Goal: Information Seeking & Learning: Learn about a topic

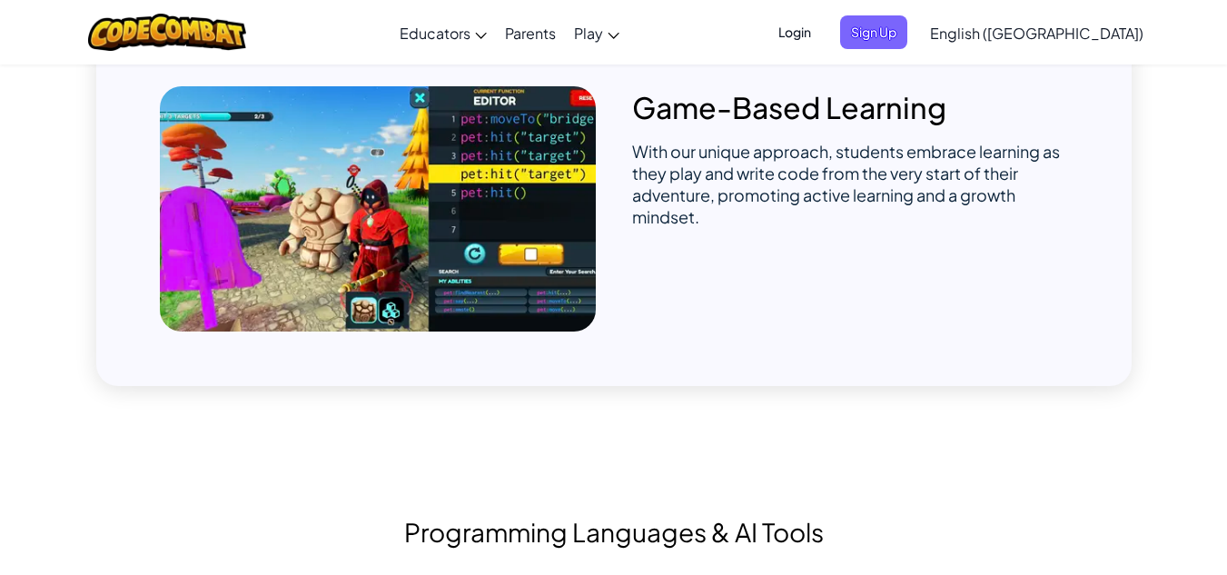
scroll to position [999, 0]
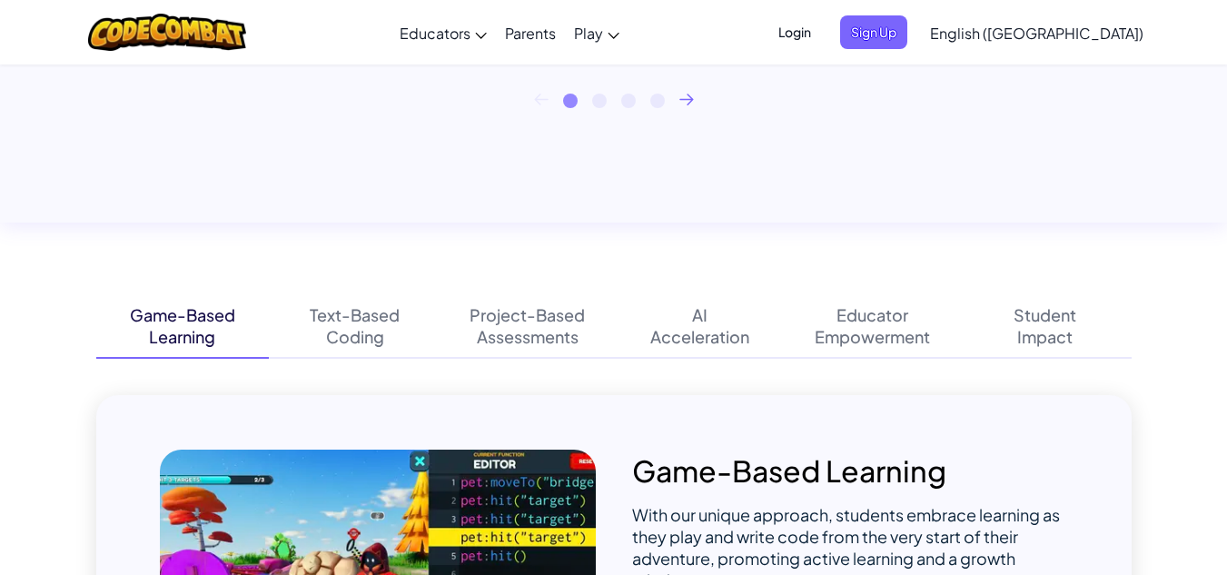
click at [690, 94] on icon at bounding box center [686, 100] width 15 height 12
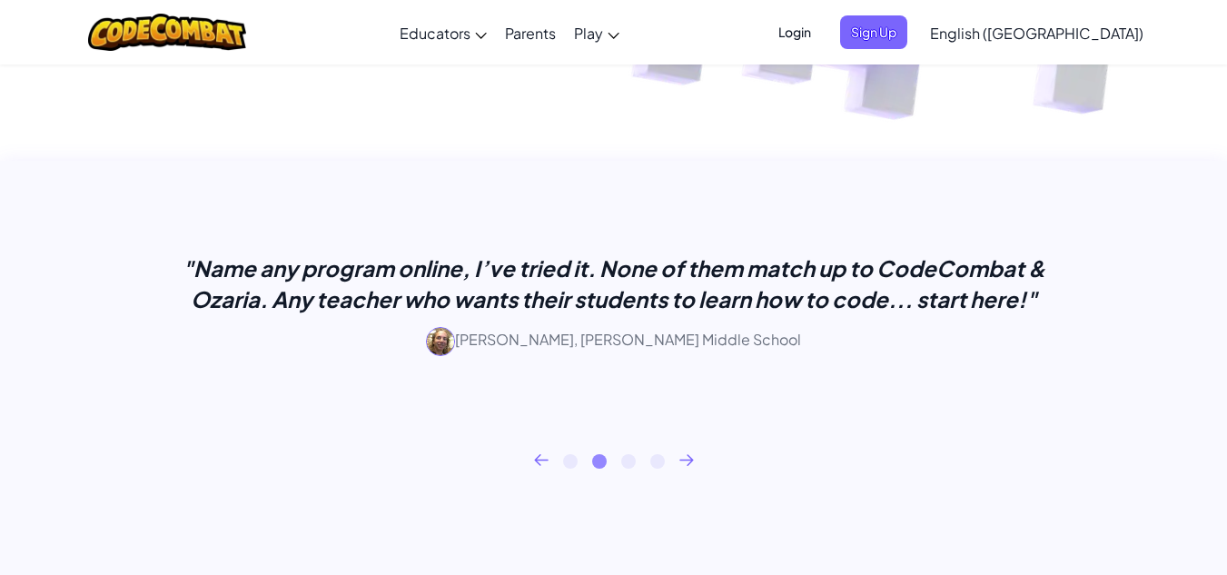
scroll to position [636, 0]
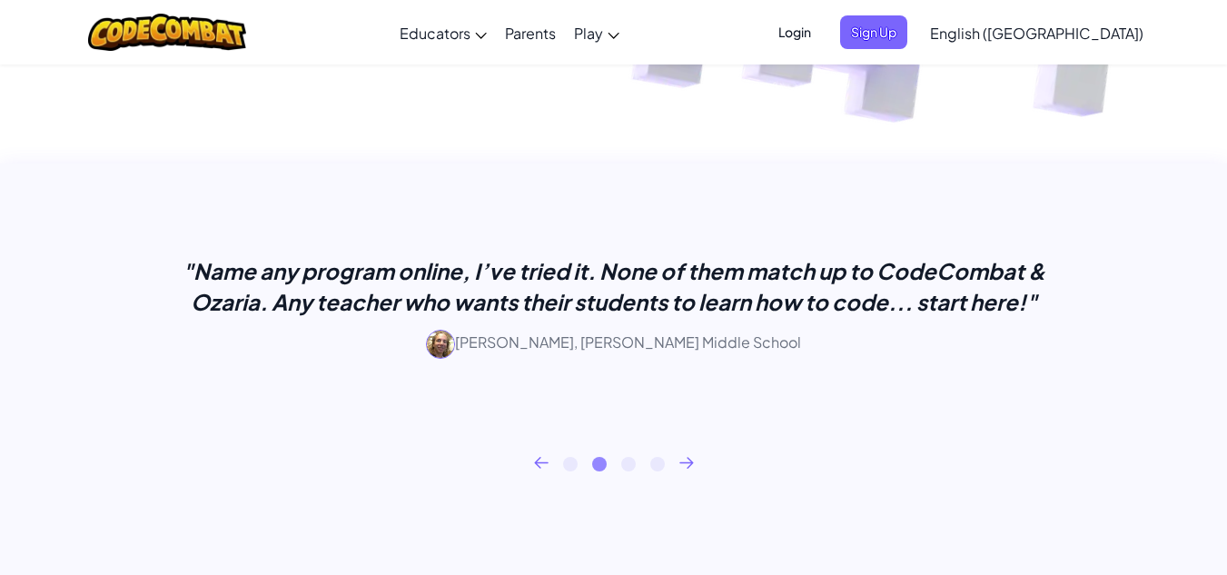
click at [678, 463] on div "1 2 3 4" at bounding box center [613, 464] width 1035 height 15
click at [687, 463] on icon at bounding box center [686, 463] width 15 height 12
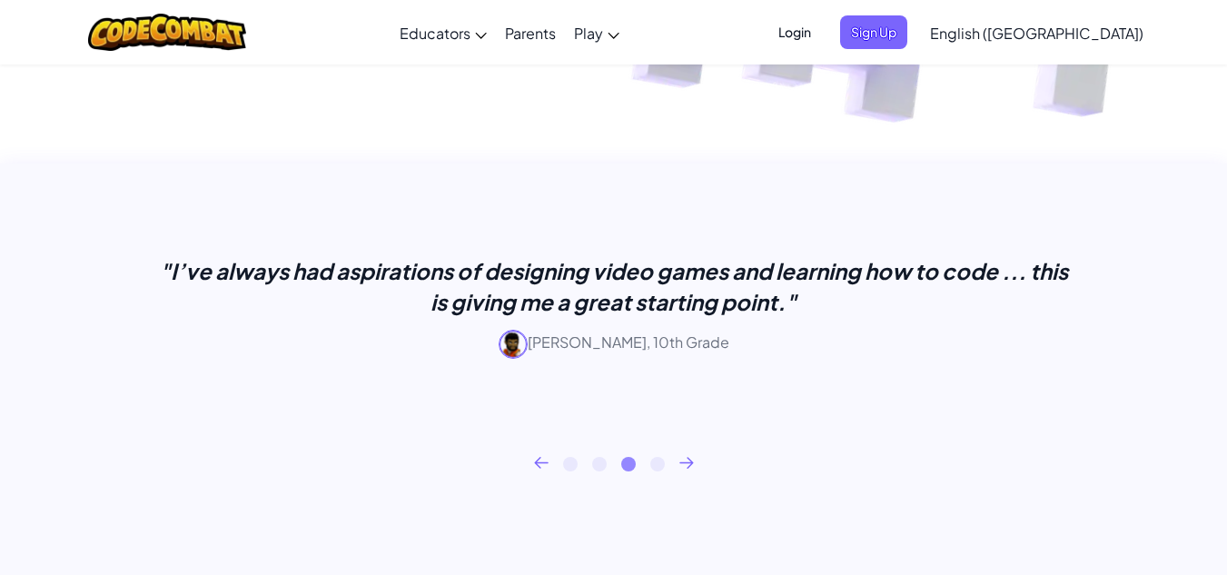
click at [687, 463] on icon at bounding box center [686, 463] width 15 height 12
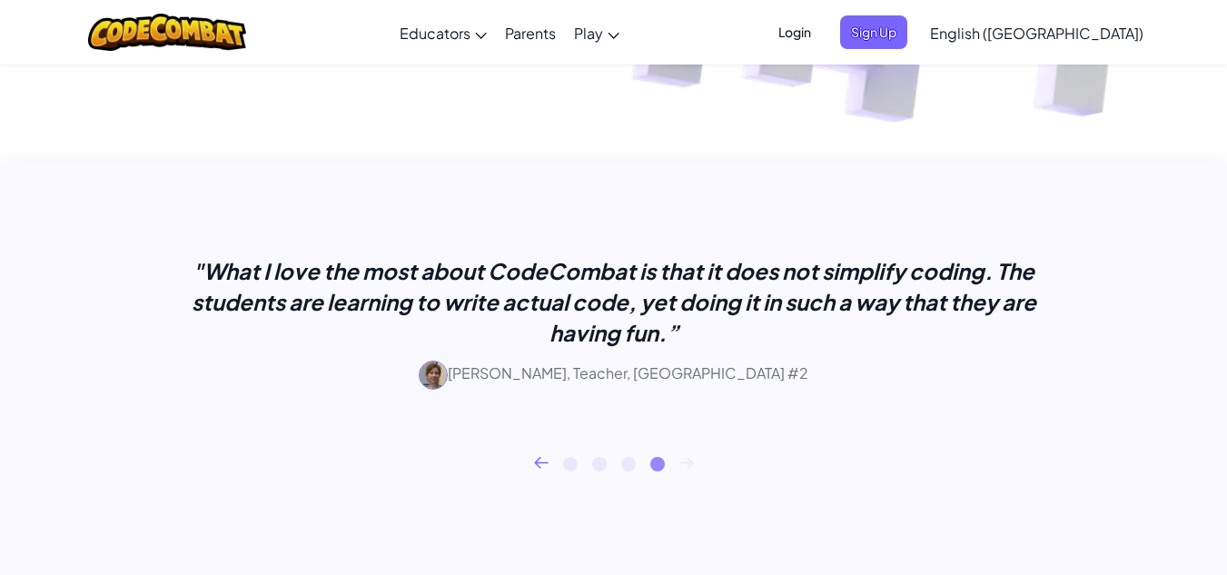
click at [687, 463] on icon at bounding box center [686, 463] width 15 height 12
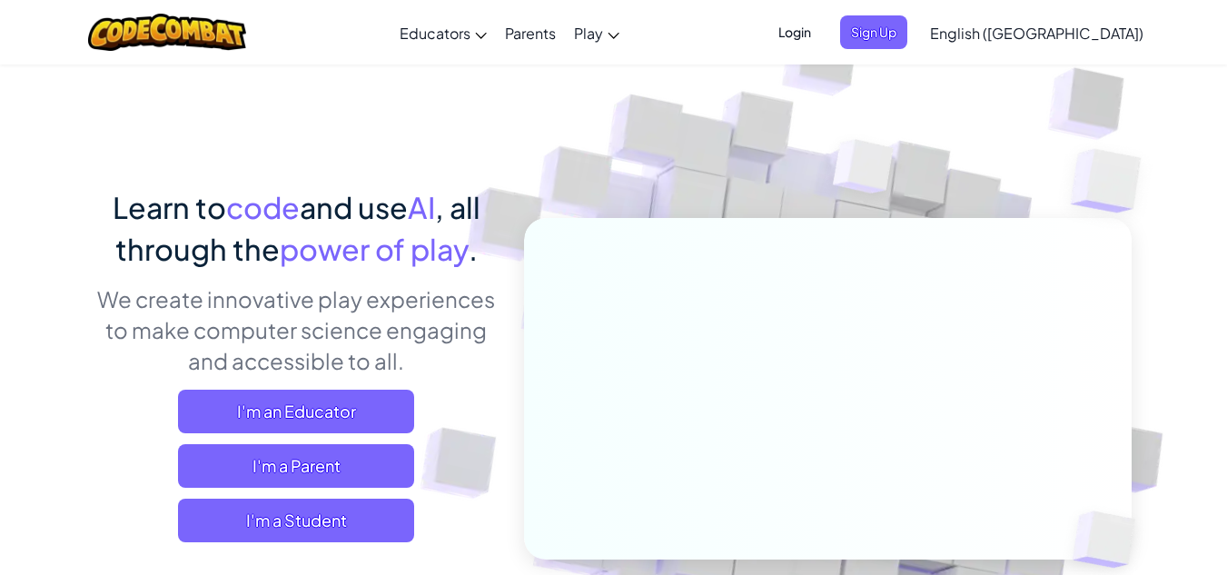
scroll to position [0, 0]
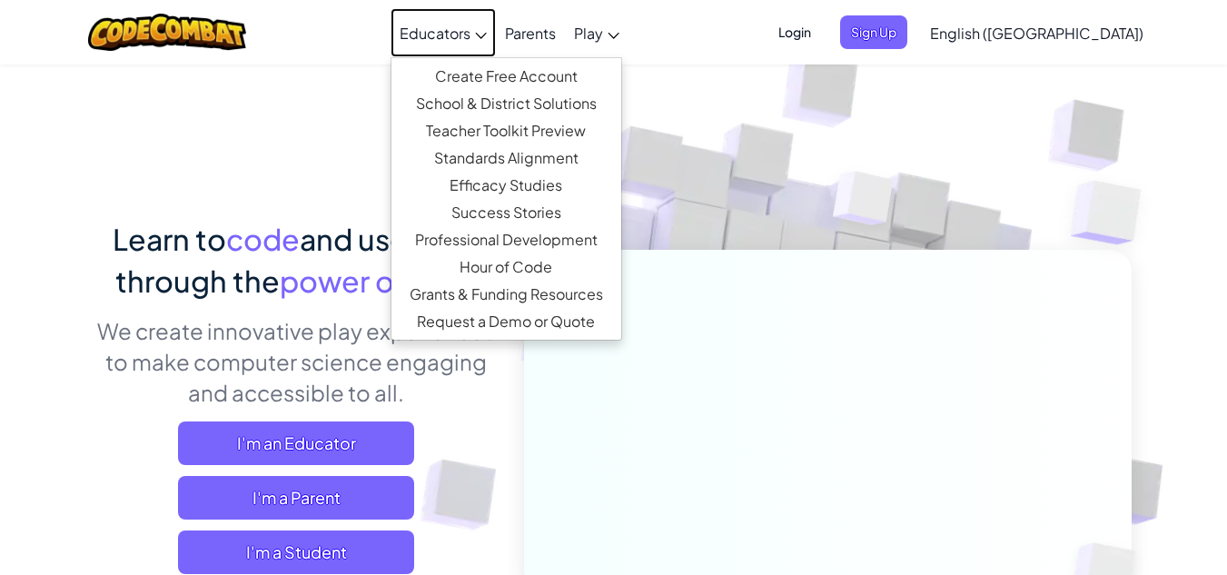
click at [496, 28] on link "Educators" at bounding box center [443, 32] width 105 height 49
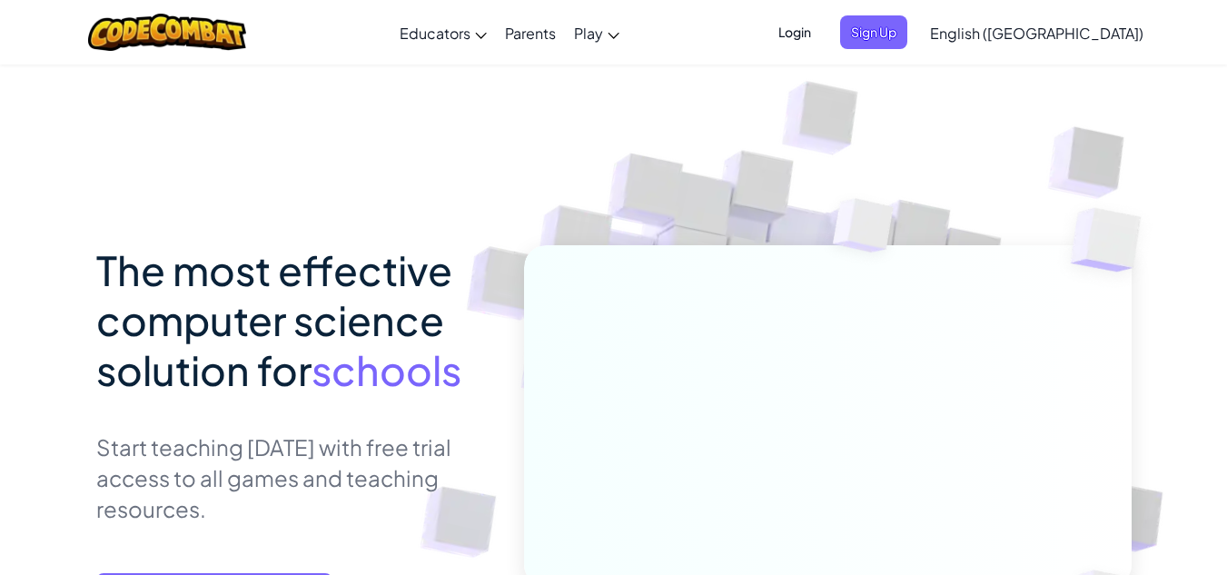
click at [400, 114] on div "The most effective computer science solution for schools Start teaching [DATE] …" at bounding box center [613, 409] width 1035 height 690
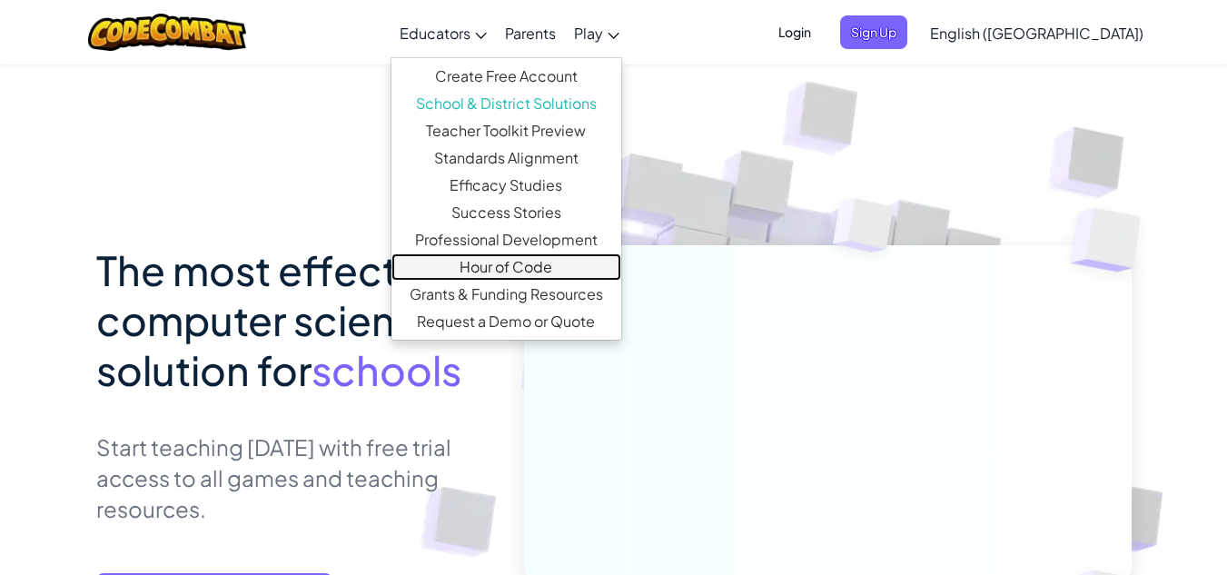
click at [562, 264] on link "Hour of Code" at bounding box center [506, 266] width 230 height 27
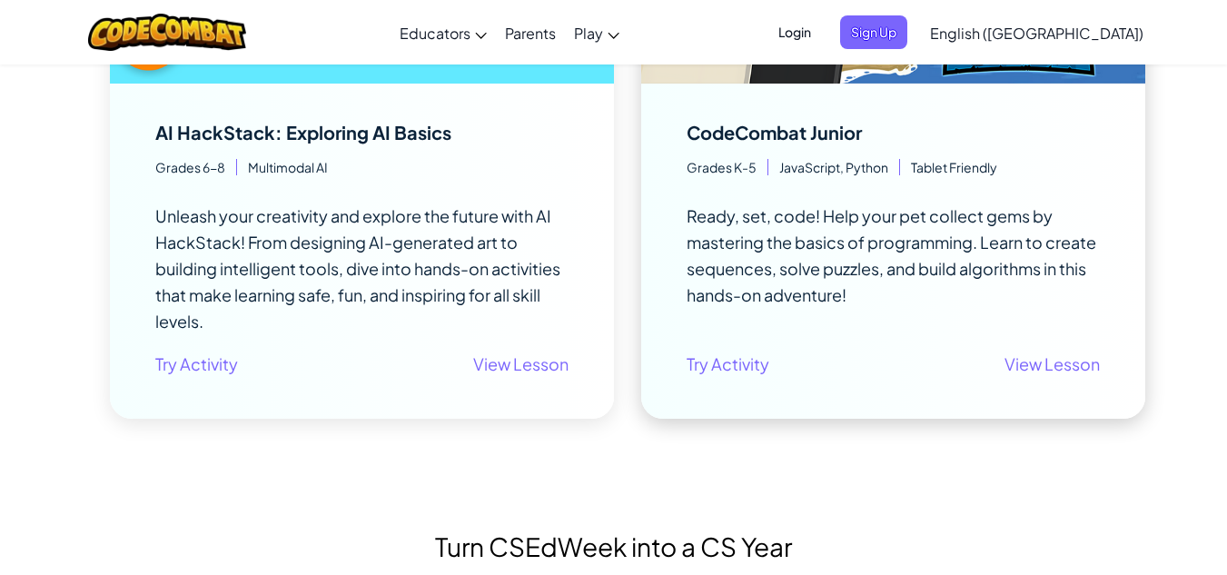
scroll to position [545, 0]
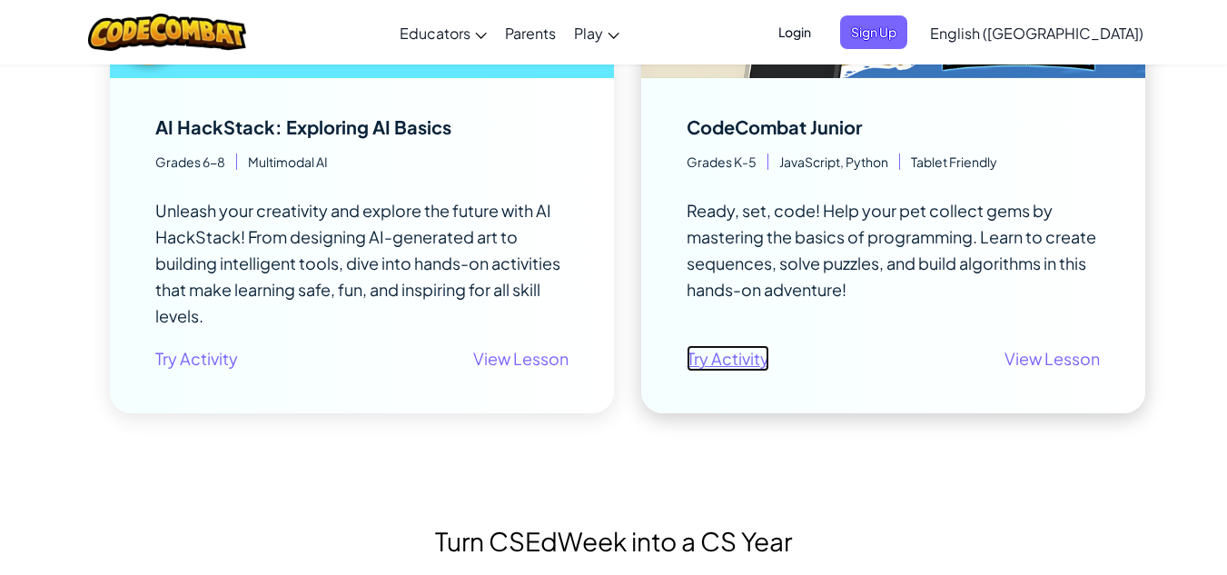
click at [749, 362] on link "Try Activity" at bounding box center [728, 358] width 83 height 26
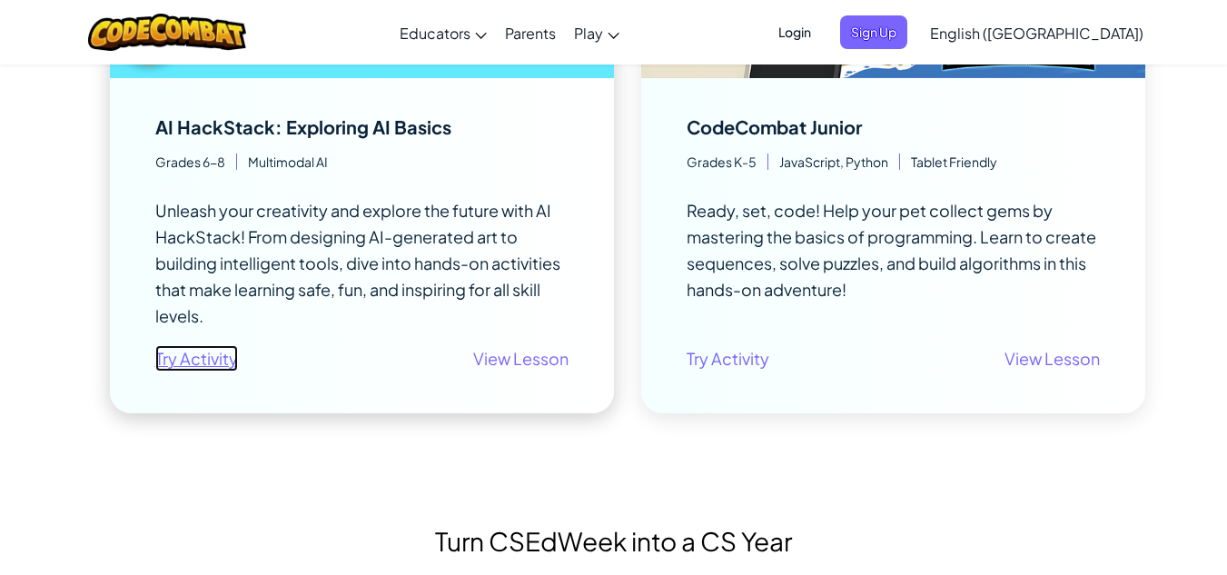
click at [178, 366] on link "Try Activity" at bounding box center [196, 358] width 83 height 26
